Goal: Task Accomplishment & Management: Complete application form

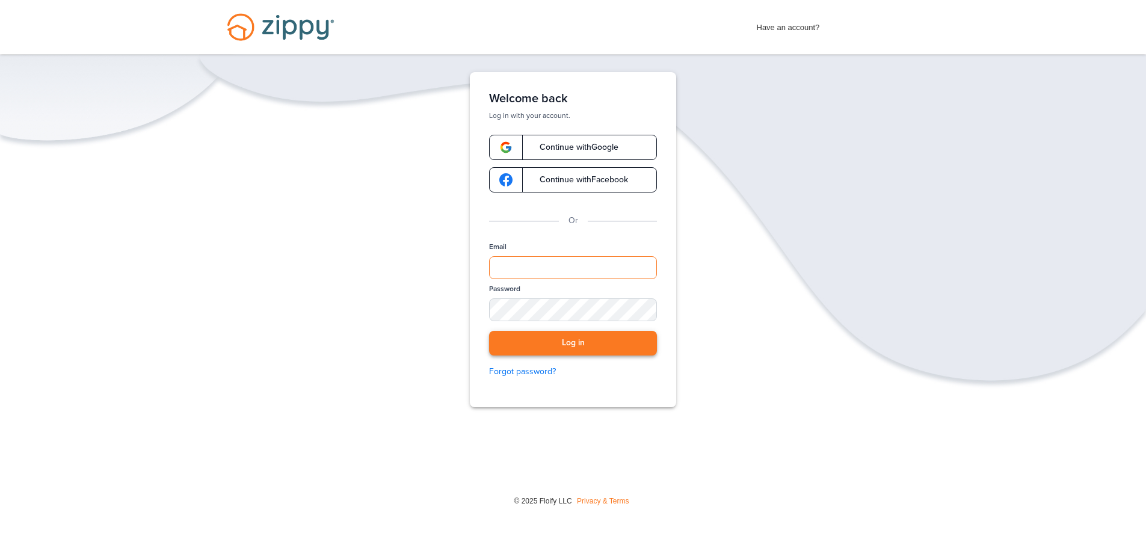
type input "**********"
click at [584, 340] on button "Log in" at bounding box center [573, 343] width 168 height 25
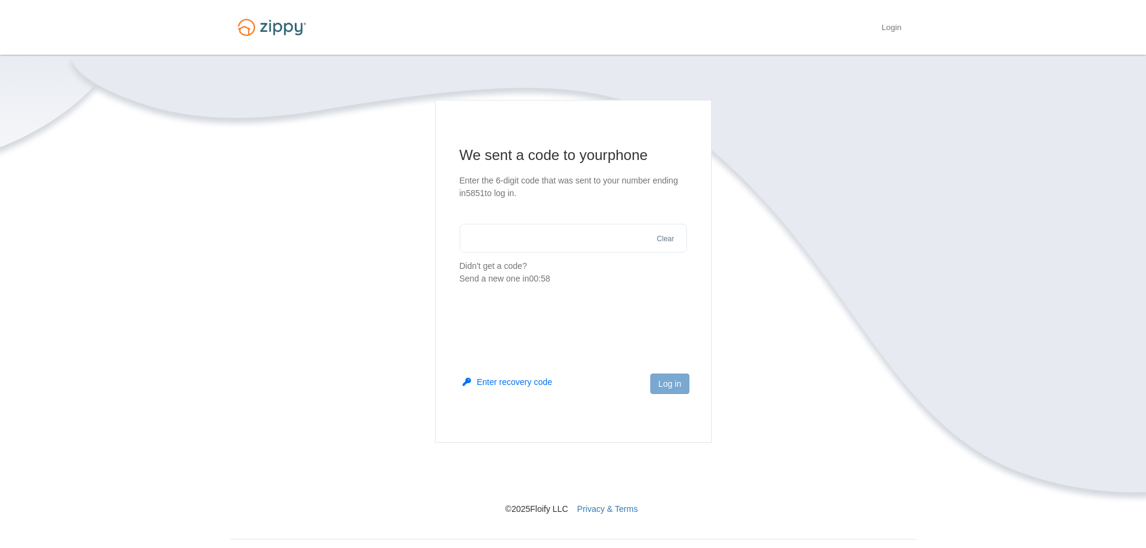
click at [552, 239] on input "text" at bounding box center [573, 238] width 227 height 29
type input "******"
click at [665, 393] on button "Log in" at bounding box center [669, 384] width 39 height 20
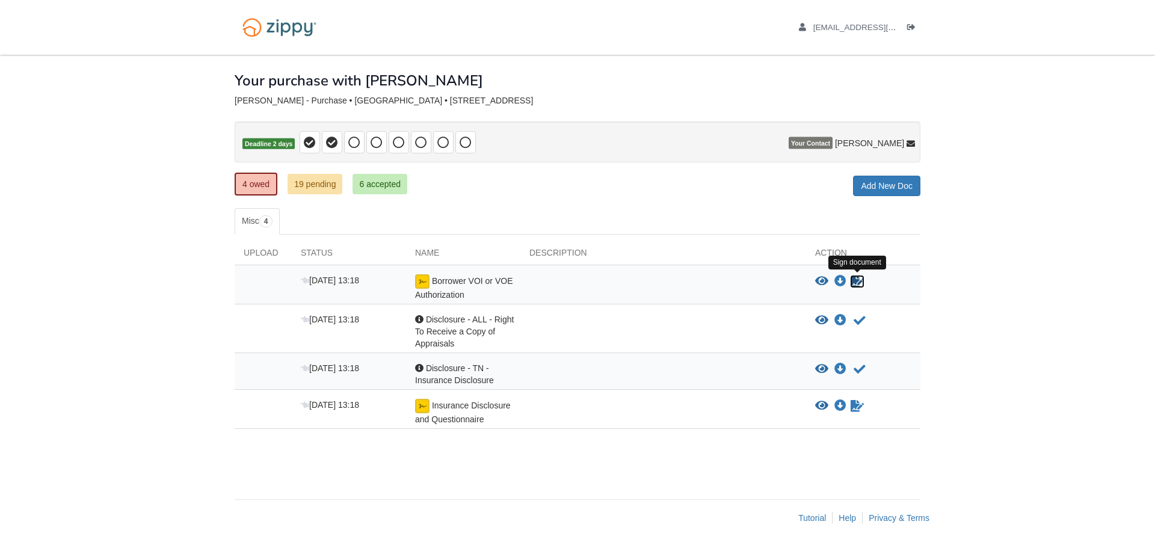
click at [854, 283] on icon "Sign Form" at bounding box center [857, 282] width 13 height 12
click at [315, 189] on link "19 pending" at bounding box center [315, 184] width 55 height 20
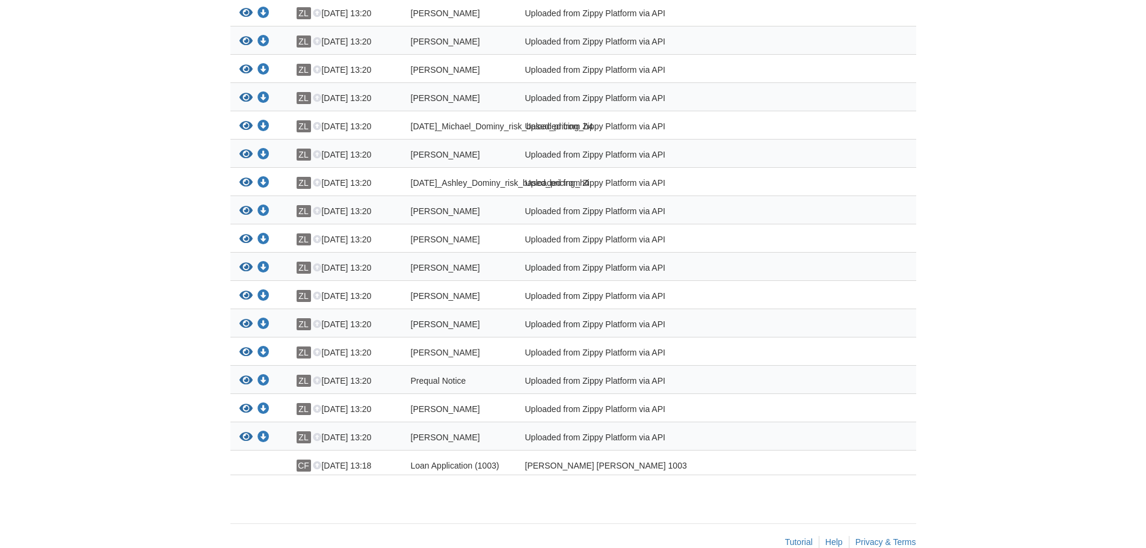
scroll to position [404, 0]
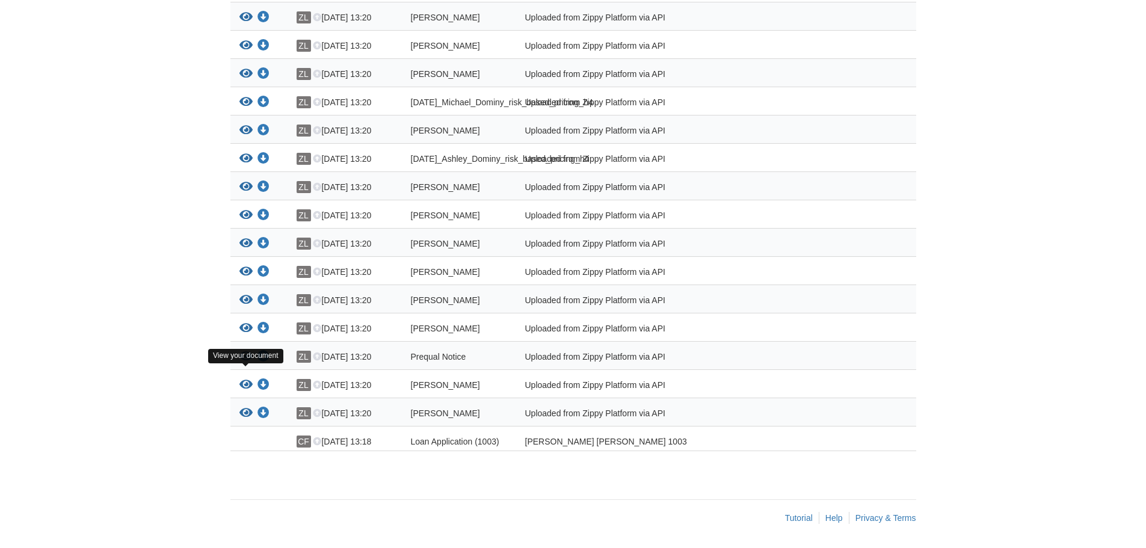
click at [244, 356] on icon "View Prequal Notice" at bounding box center [245, 357] width 13 height 12
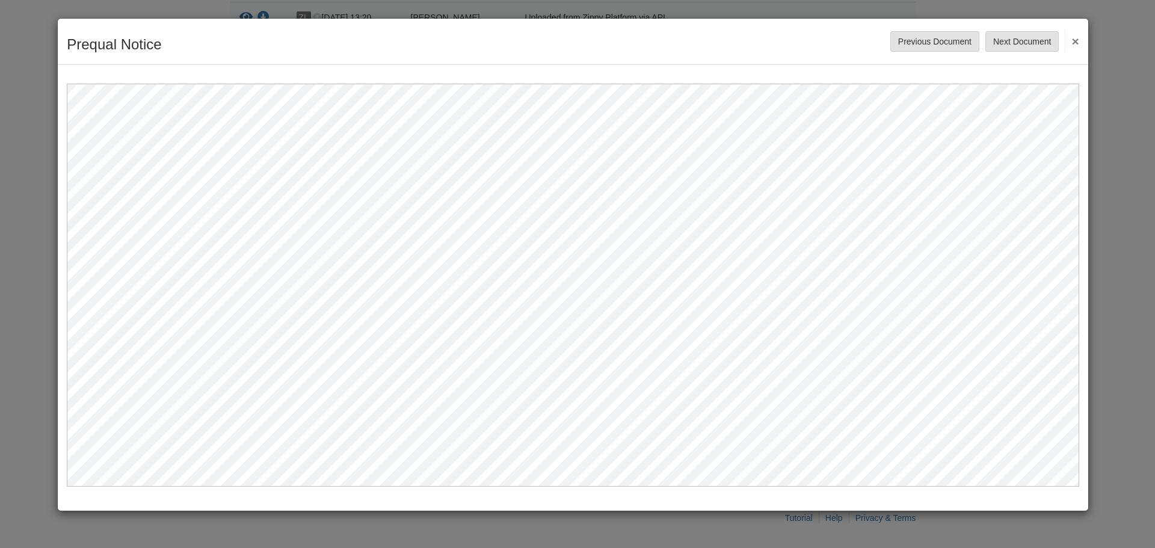
click at [1074, 42] on button "×" at bounding box center [1072, 41] width 14 height 22
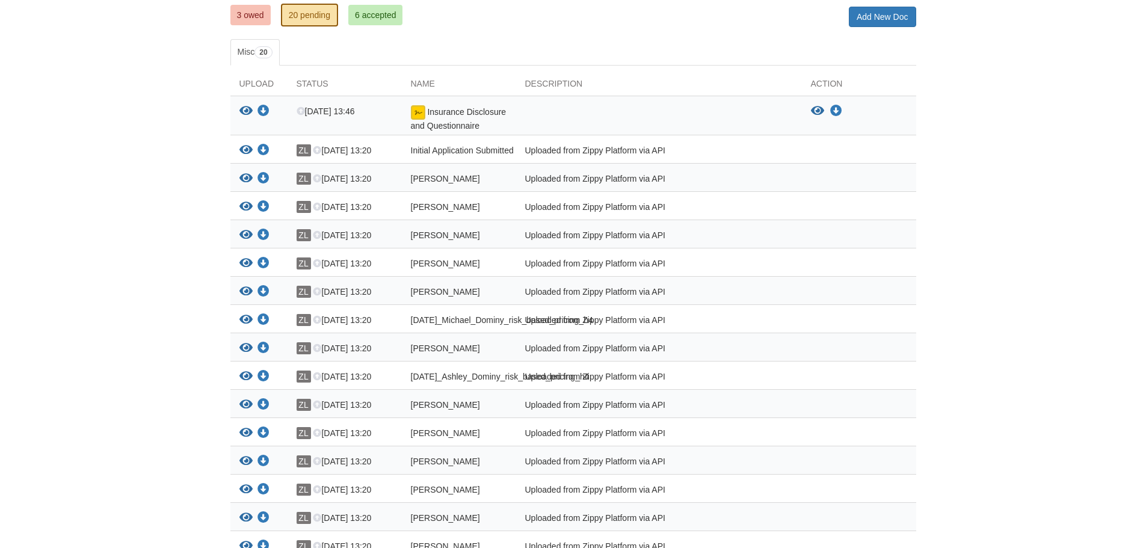
scroll to position [103, 0]
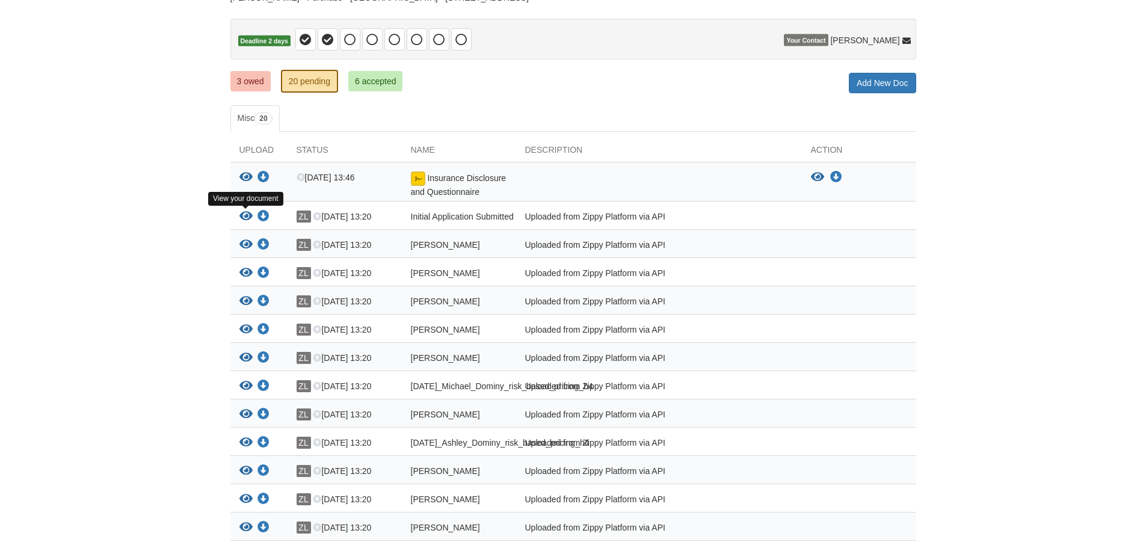
click at [245, 215] on icon "View Initial Application Submitted" at bounding box center [245, 217] width 13 height 12
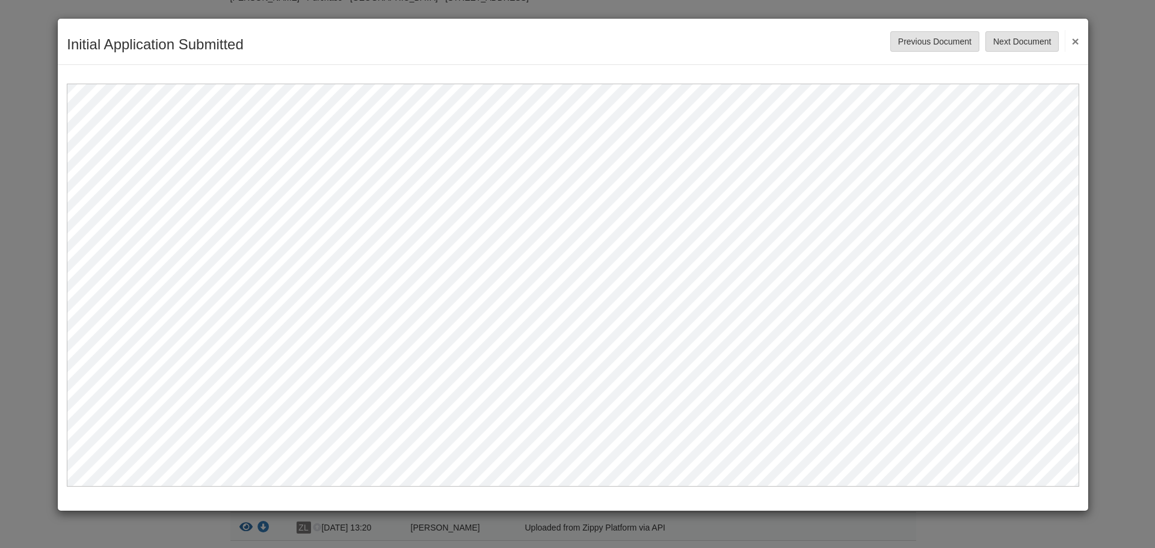
click at [1073, 42] on button "×" at bounding box center [1072, 41] width 14 height 22
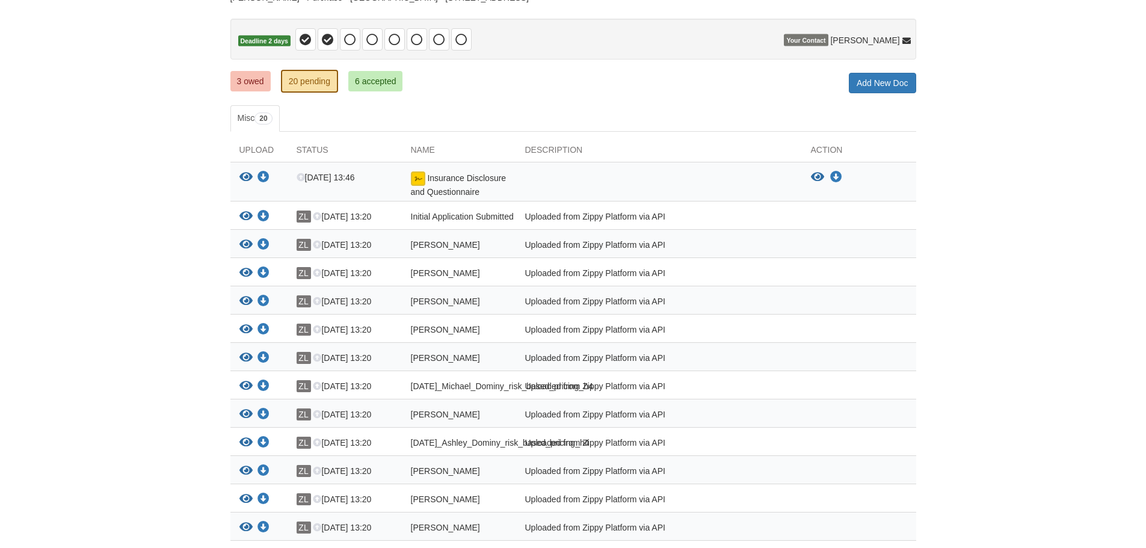
scroll to position [163, 0]
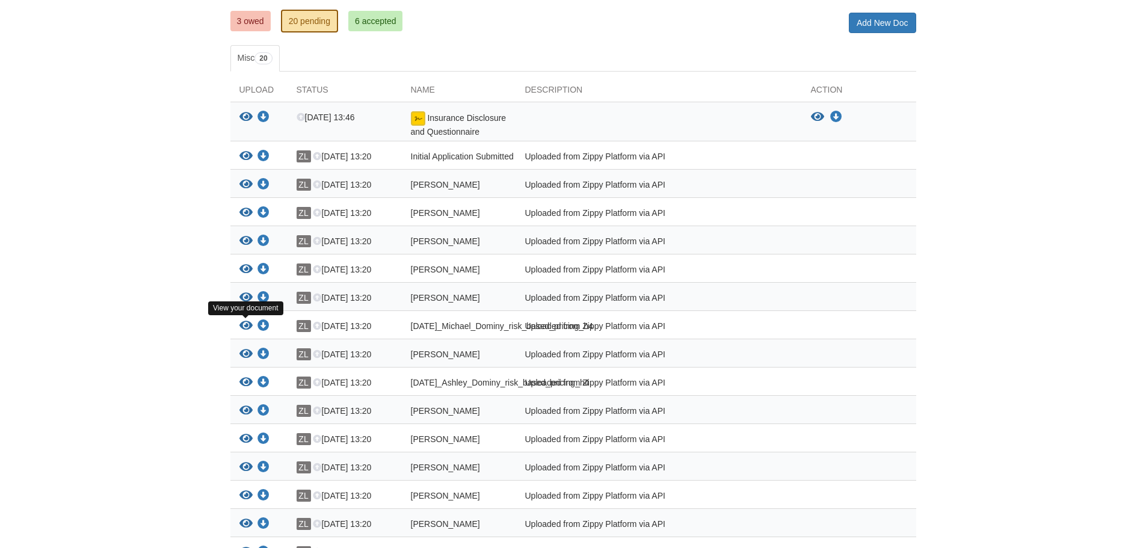
click at [240, 326] on icon "View 08-19-2025_Michael_Dominy_risk_based_pricing_h4" at bounding box center [245, 326] width 13 height 12
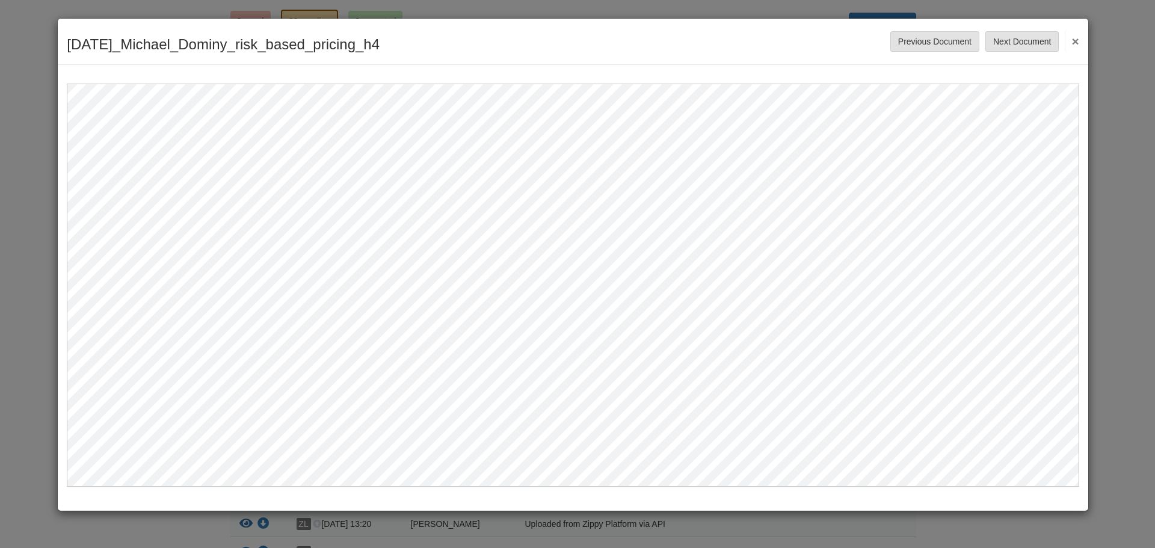
click at [1081, 43] on div "08-19-2025_Michael_Dominy_risk_based_pricing_h4 Save Cancel Previous Document N…" at bounding box center [573, 42] width 1031 height 46
click at [1075, 42] on button "×" at bounding box center [1072, 41] width 14 height 22
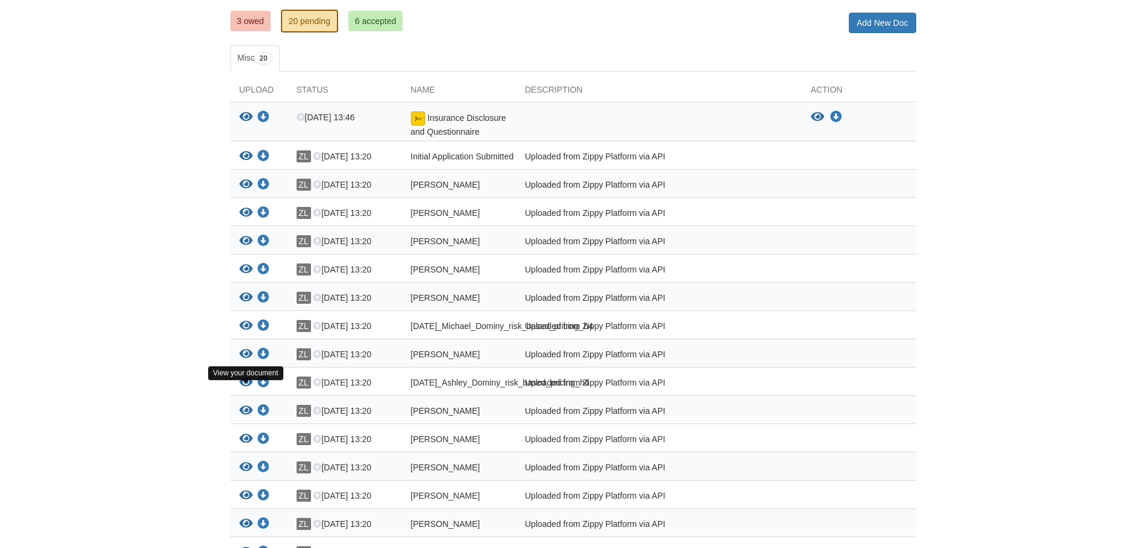
click at [243, 389] on icon "View 08-19-2025_Ashley_Dominy_risk_based_pricing_h4" at bounding box center [245, 383] width 13 height 12
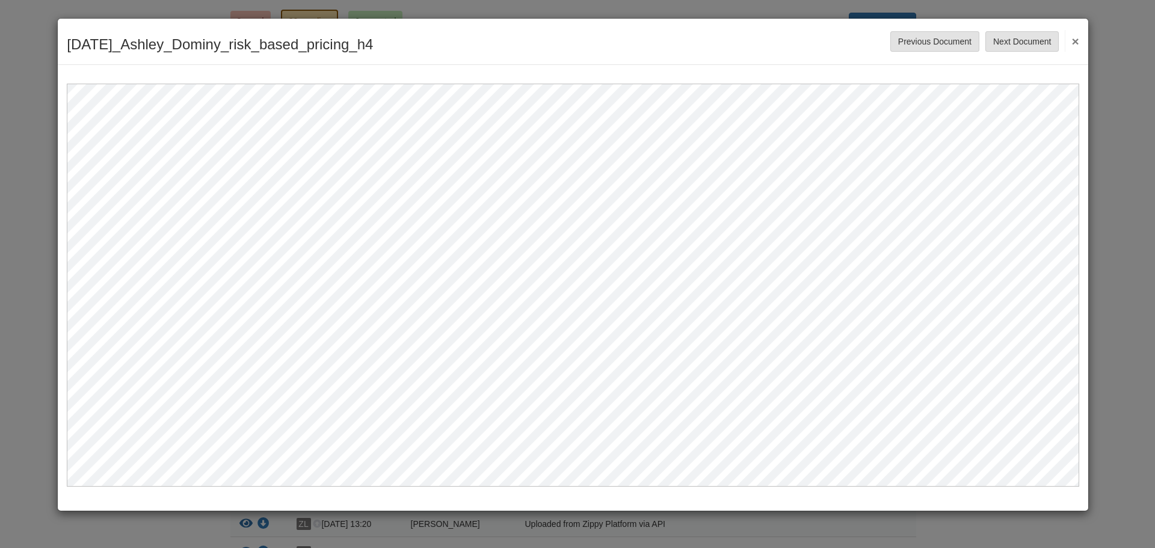
click at [1076, 43] on button "×" at bounding box center [1072, 41] width 14 height 22
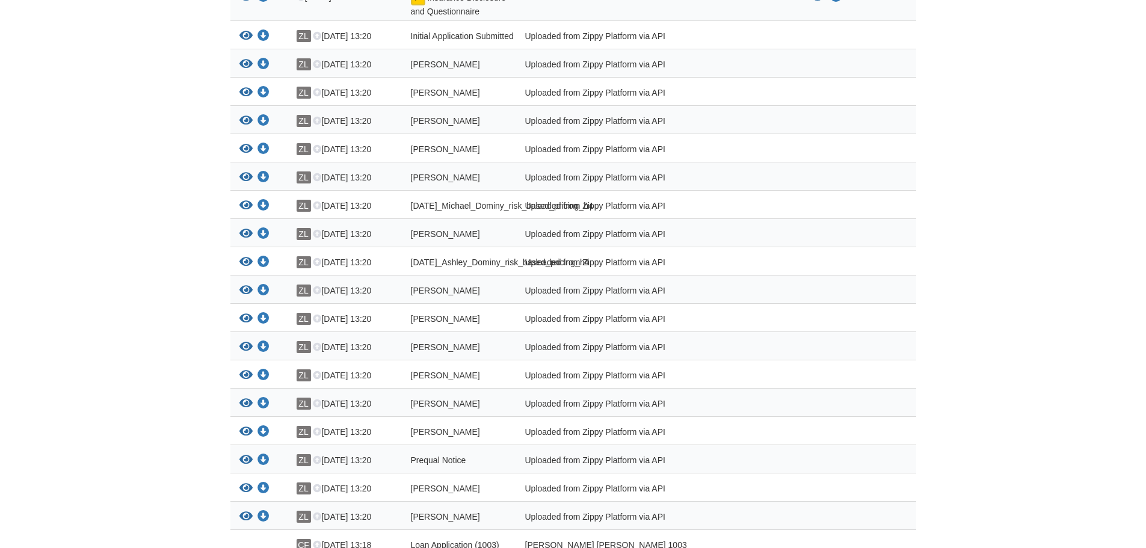
scroll to position [344, 0]
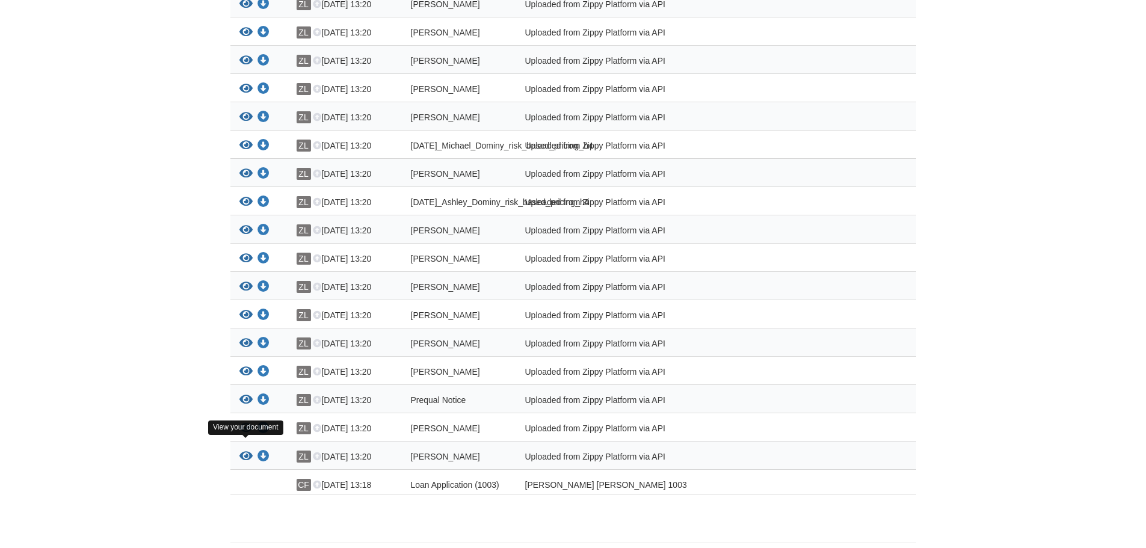
click at [242, 434] on icon "View Ashley_Dominy_joint_credit" at bounding box center [245, 428] width 13 height 12
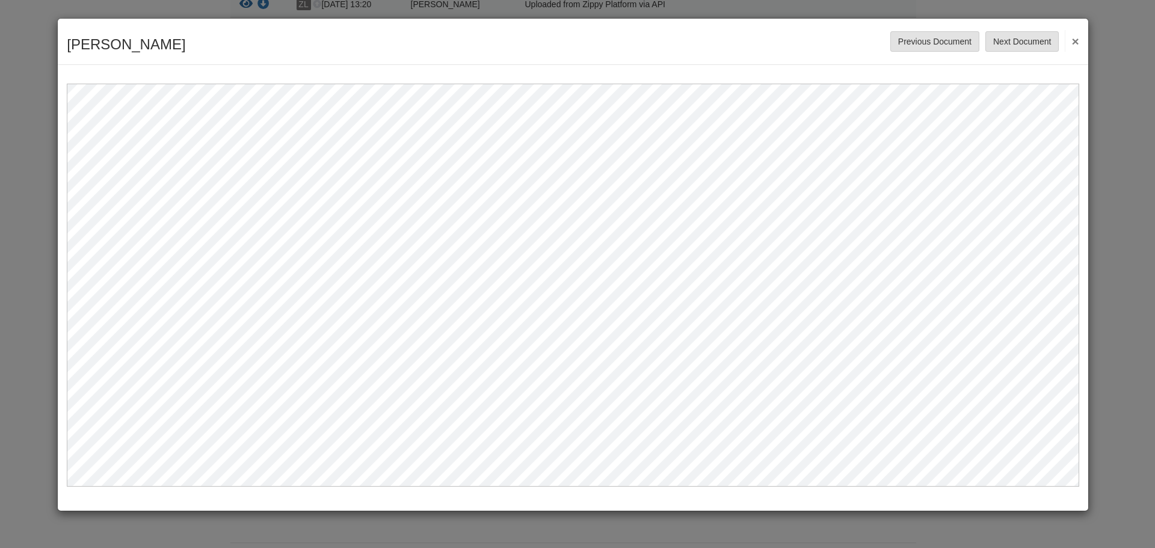
click at [1076, 40] on button "×" at bounding box center [1072, 41] width 14 height 22
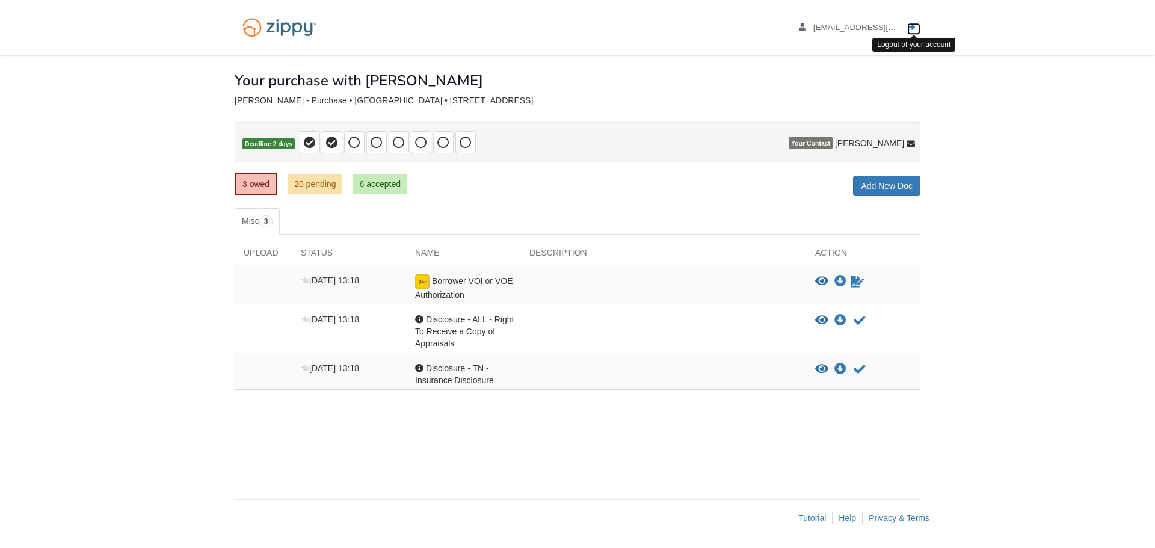
click at [912, 23] on icon "Log out" at bounding box center [911, 27] width 8 height 8
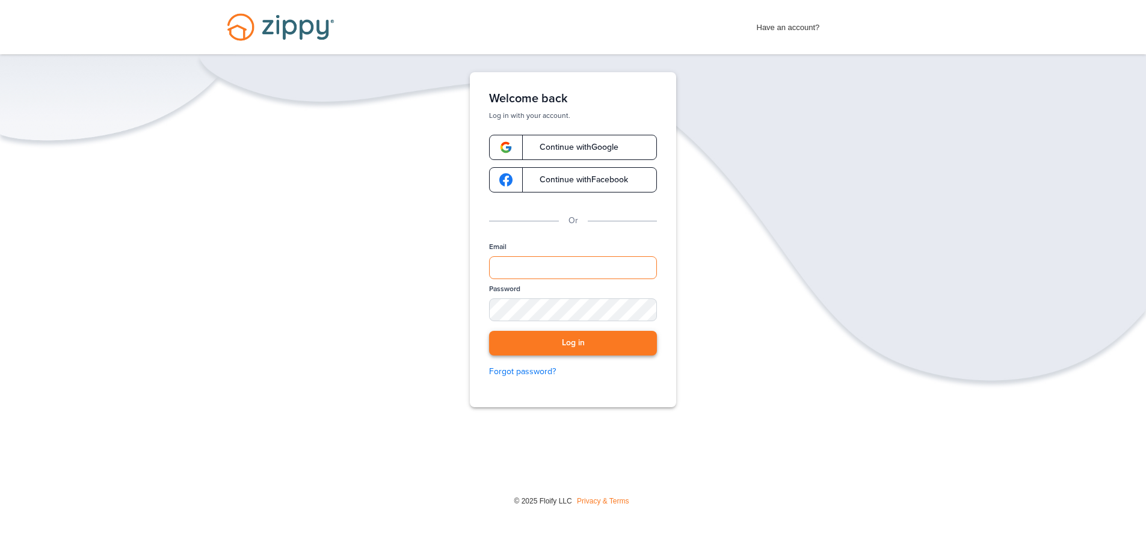
type input "**********"
click at [508, 336] on button "Log in" at bounding box center [573, 343] width 168 height 25
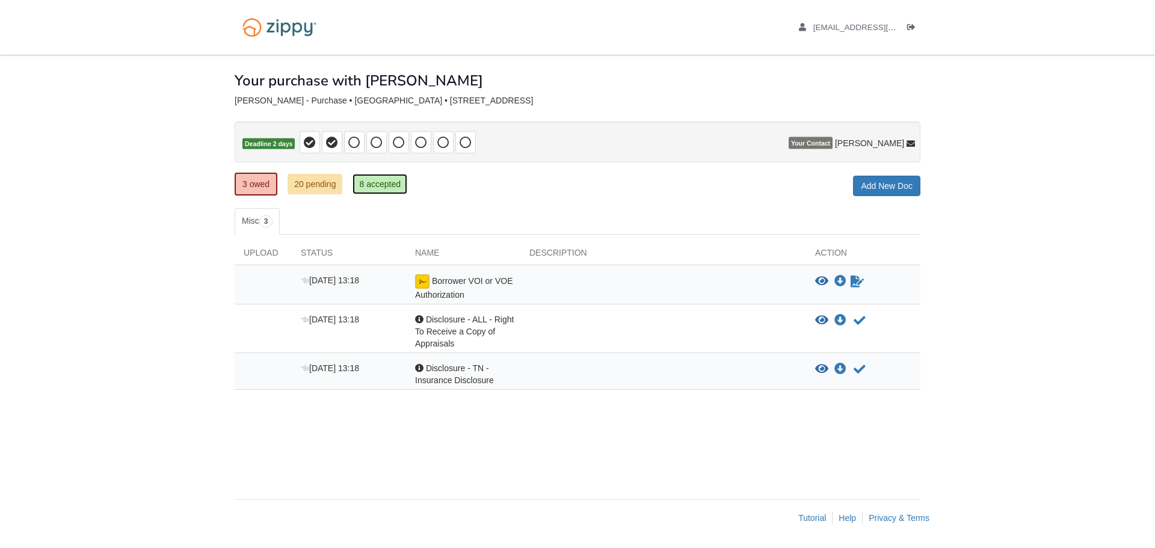
click at [360, 185] on link "8 accepted" at bounding box center [380, 184] width 55 height 20
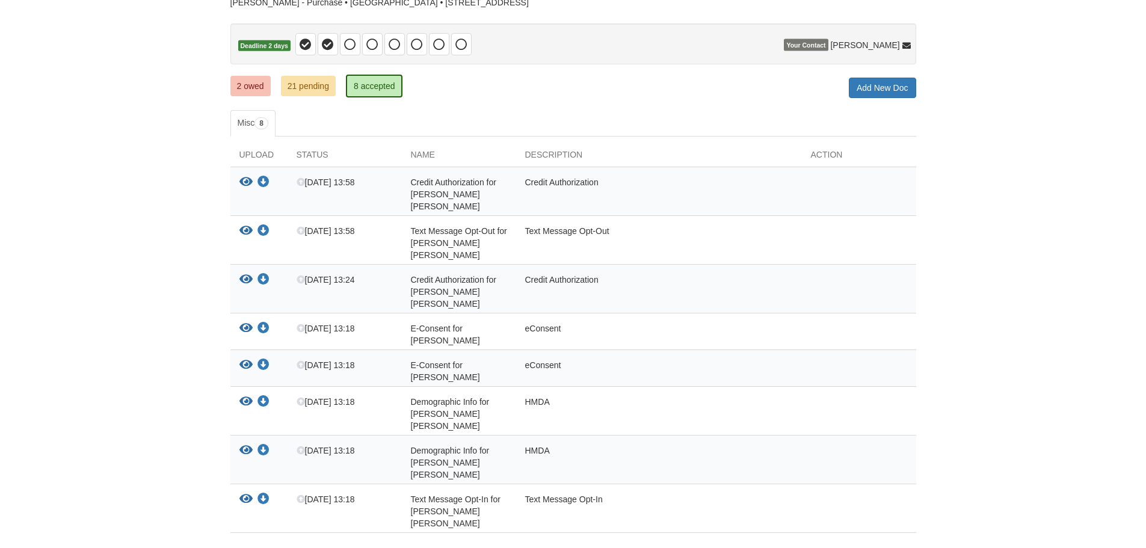
scroll to position [108, 0]
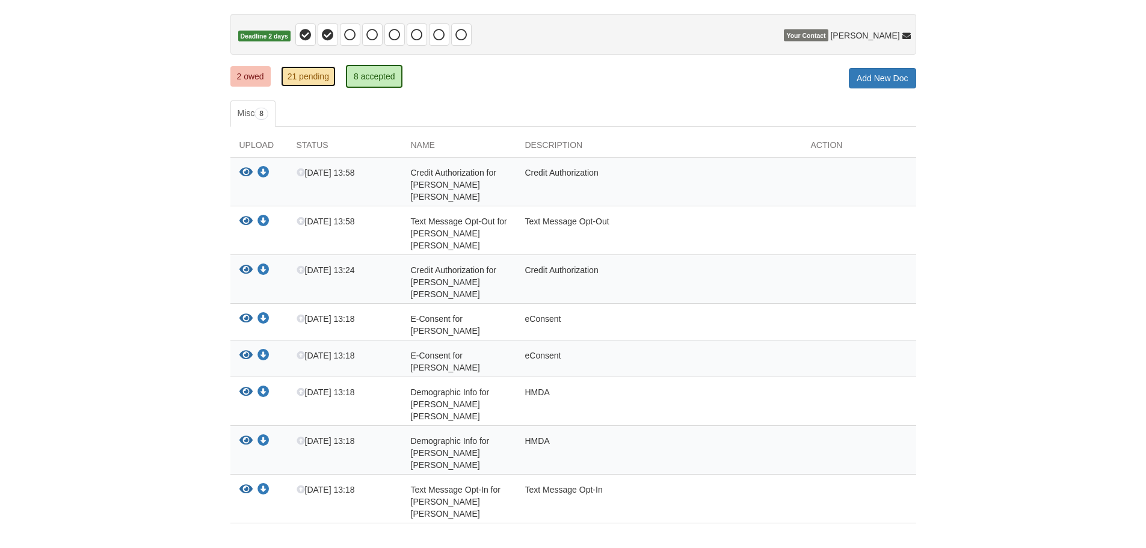
click at [307, 84] on link "21 pending" at bounding box center [308, 76] width 55 height 20
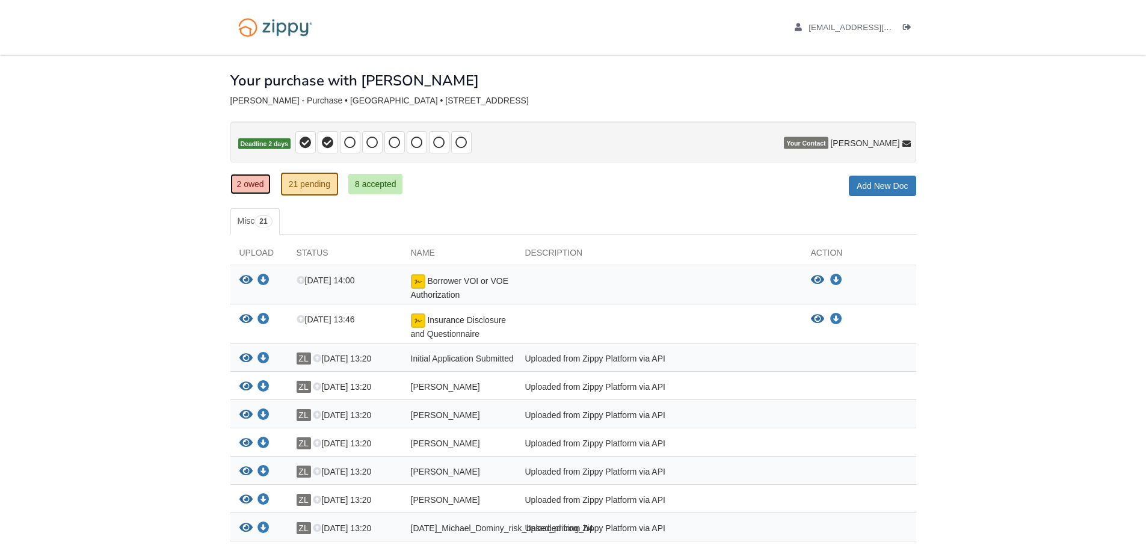
click at [250, 184] on link "2 owed" at bounding box center [250, 184] width 40 height 20
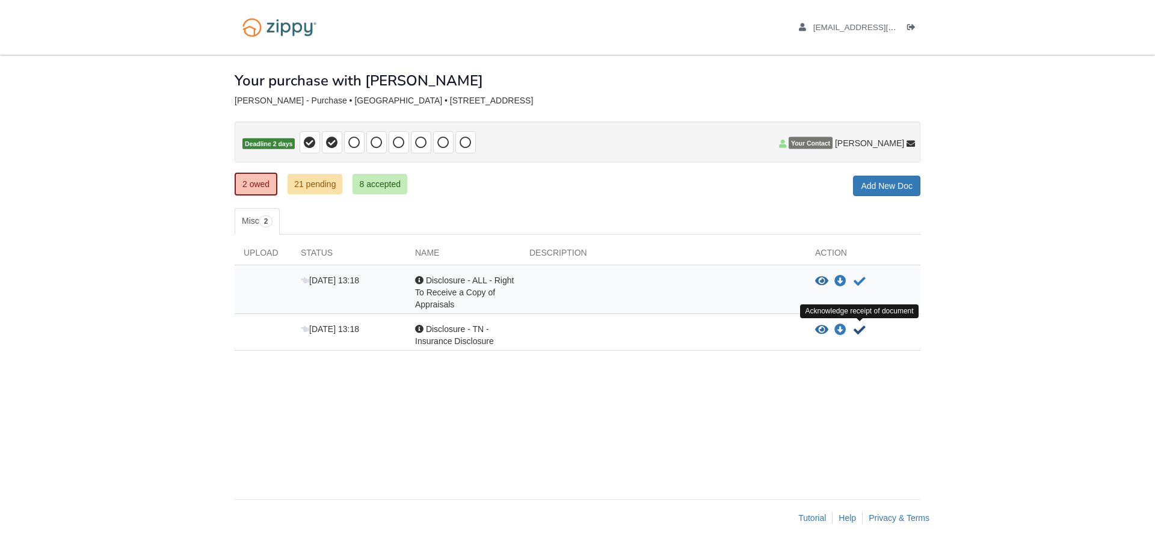
click at [857, 328] on icon "Acknowledge receipt of document" at bounding box center [860, 330] width 12 height 12
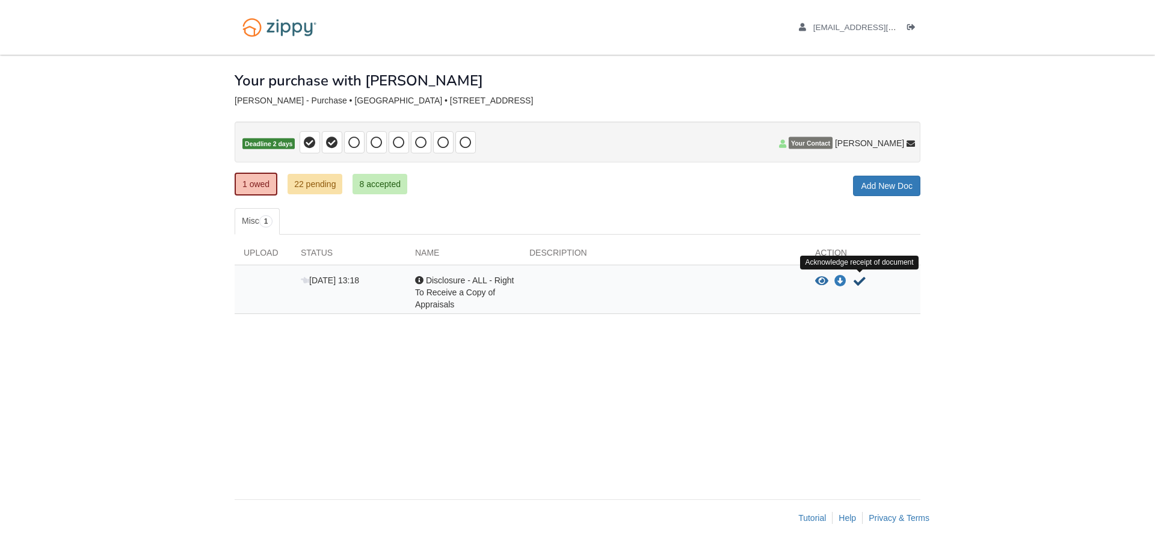
click at [859, 282] on icon "Acknowledge receipt of document" at bounding box center [860, 282] width 12 height 12
